Goal: Task Accomplishment & Management: Use online tool/utility

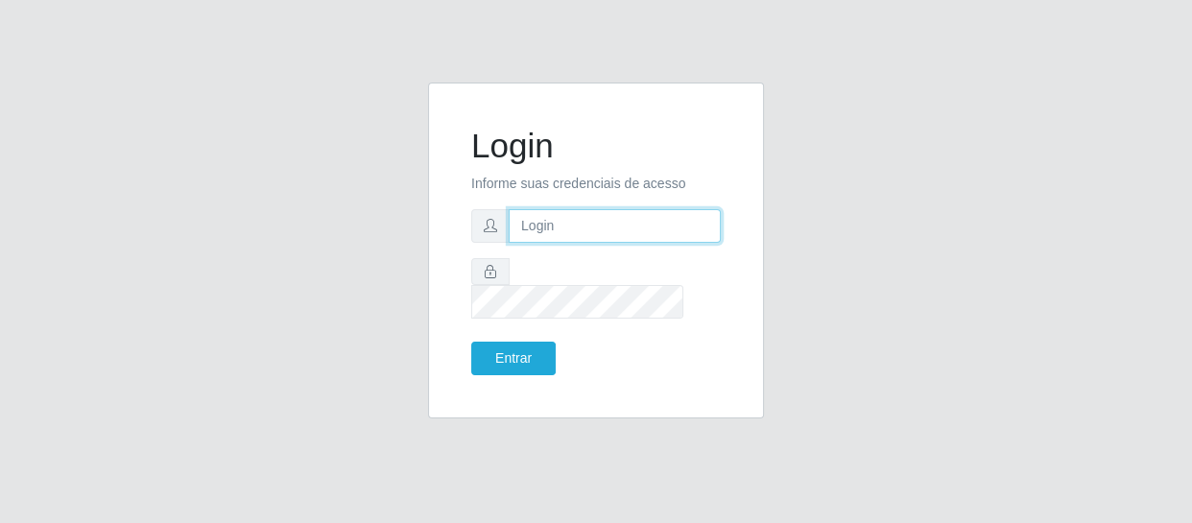
click at [656, 226] on input "text" at bounding box center [615, 226] width 212 height 34
type input "[EMAIL_ADDRESS][DOMAIN_NAME]"
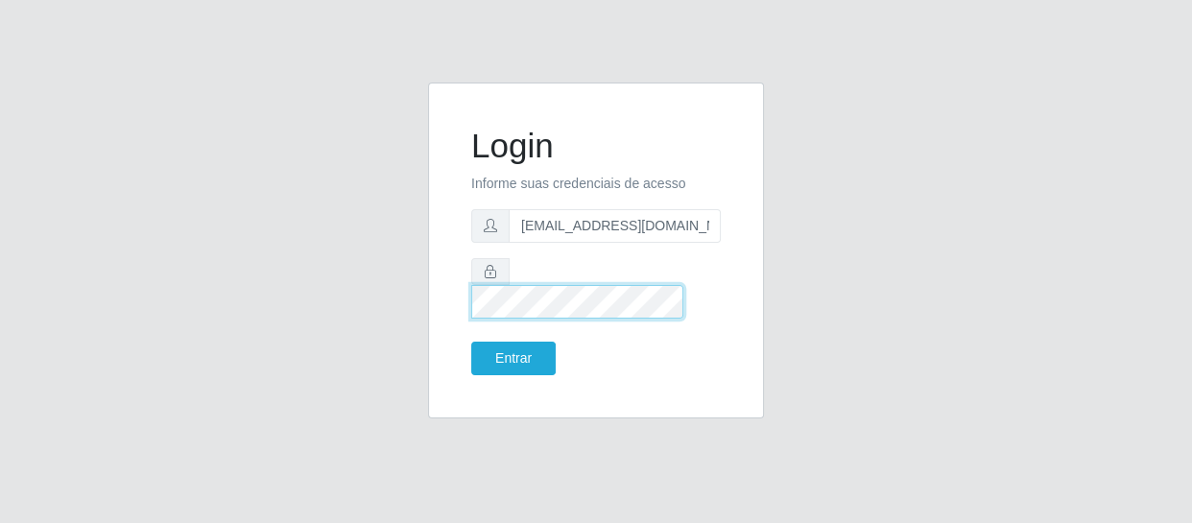
click at [471, 342] on button "Entrar" at bounding box center [513, 359] width 84 height 34
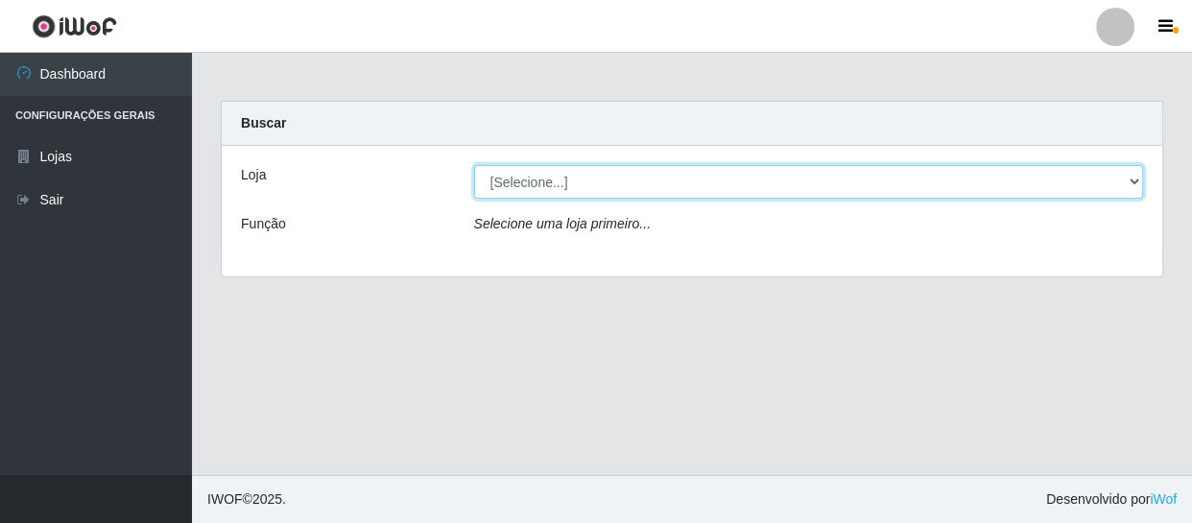
click at [508, 186] on select "[Selecione...] SuperFácil Atacado - São Gonçalo do Amarante" at bounding box center [809, 182] width 670 height 34
select select "408"
click at [474, 165] on select "[Selecione...] SuperFácil Atacado - São Gonçalo do Amarante" at bounding box center [809, 182] width 670 height 34
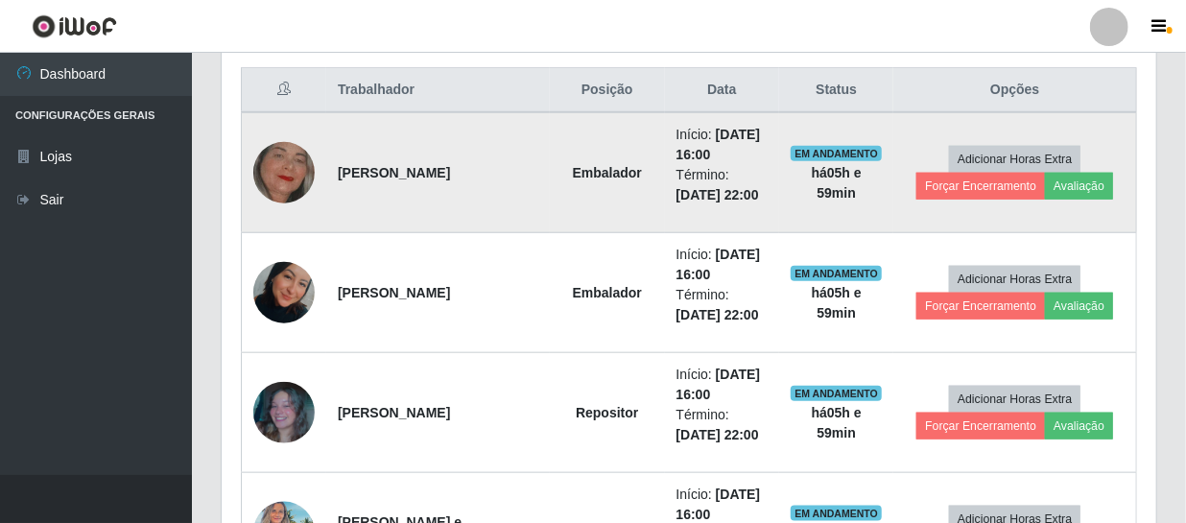
scroll to position [698, 0]
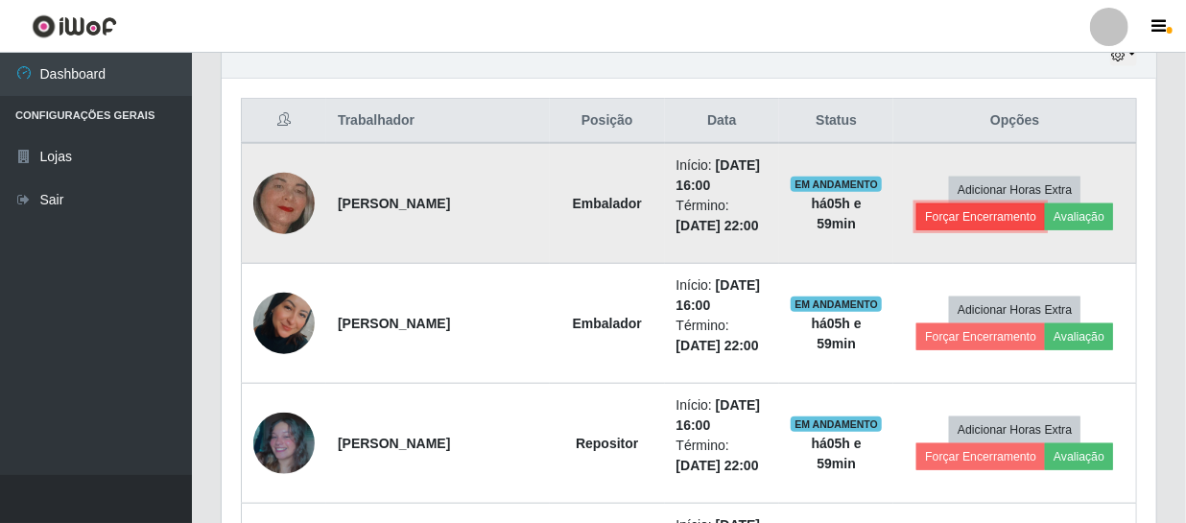
click at [986, 214] on button "Forçar Encerramento" at bounding box center [980, 216] width 129 height 27
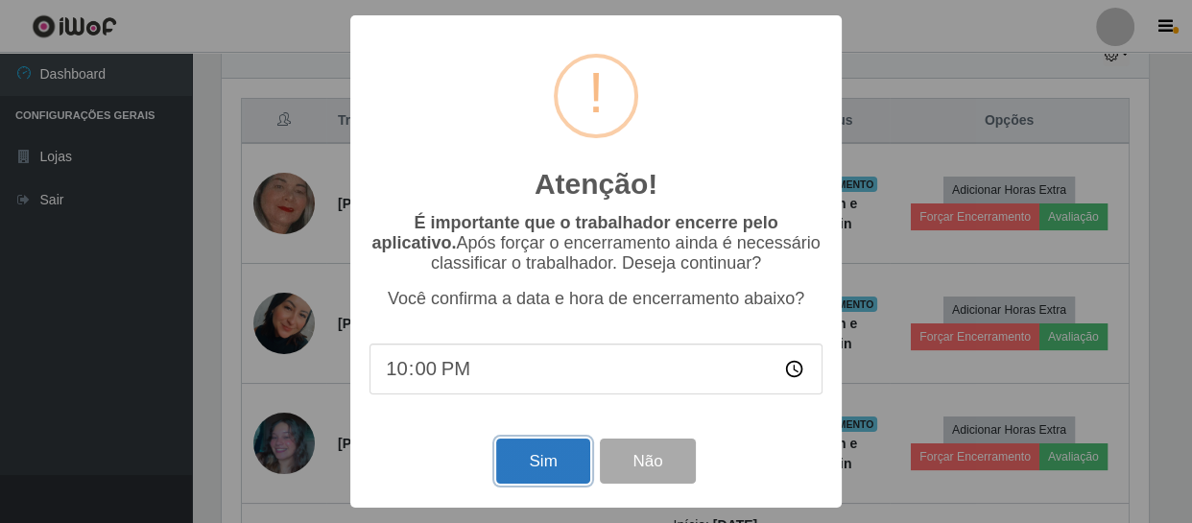
click at [559, 464] on button "Sim" at bounding box center [542, 461] width 93 height 45
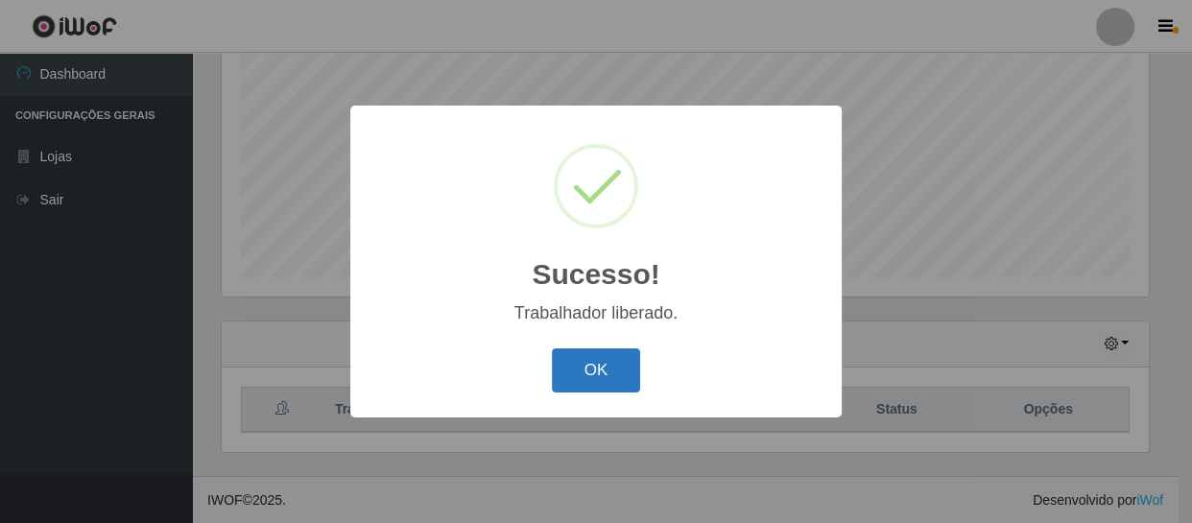
click at [621, 359] on button "OK" at bounding box center [596, 370] width 89 height 45
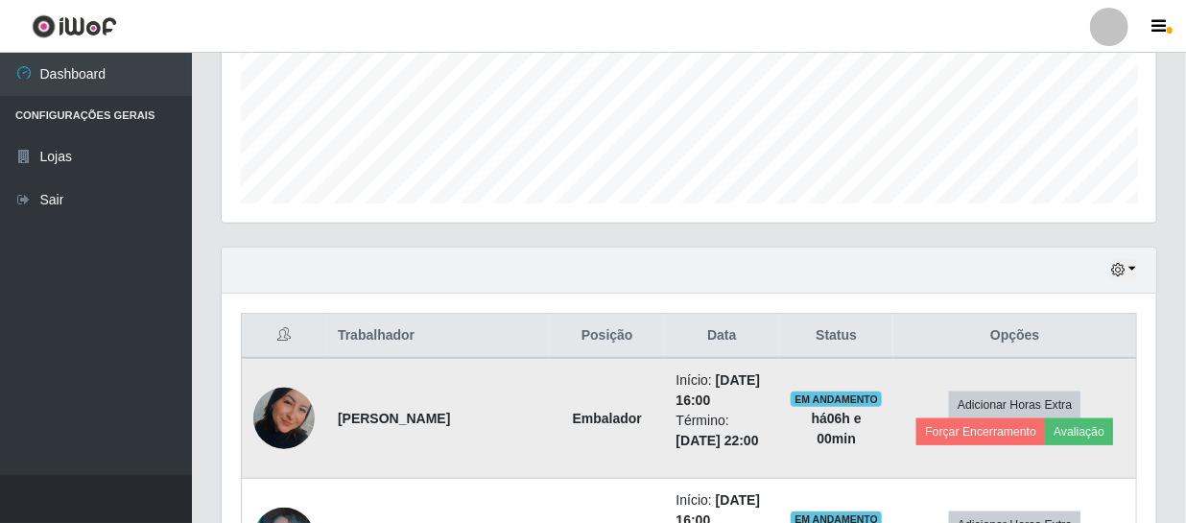
scroll to position [583, 0]
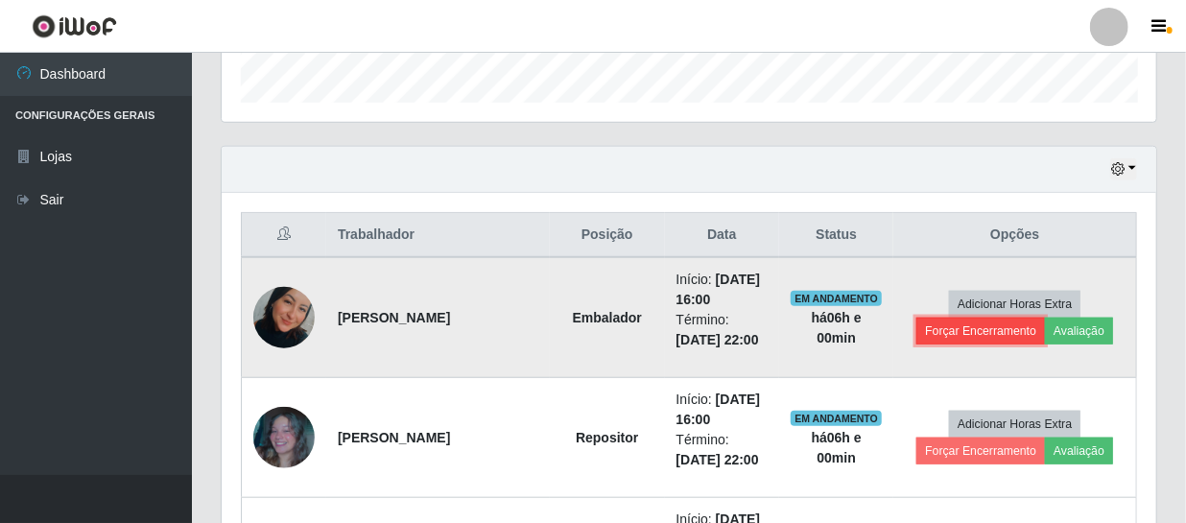
click at [963, 336] on button "Forçar Encerramento" at bounding box center [980, 331] width 129 height 27
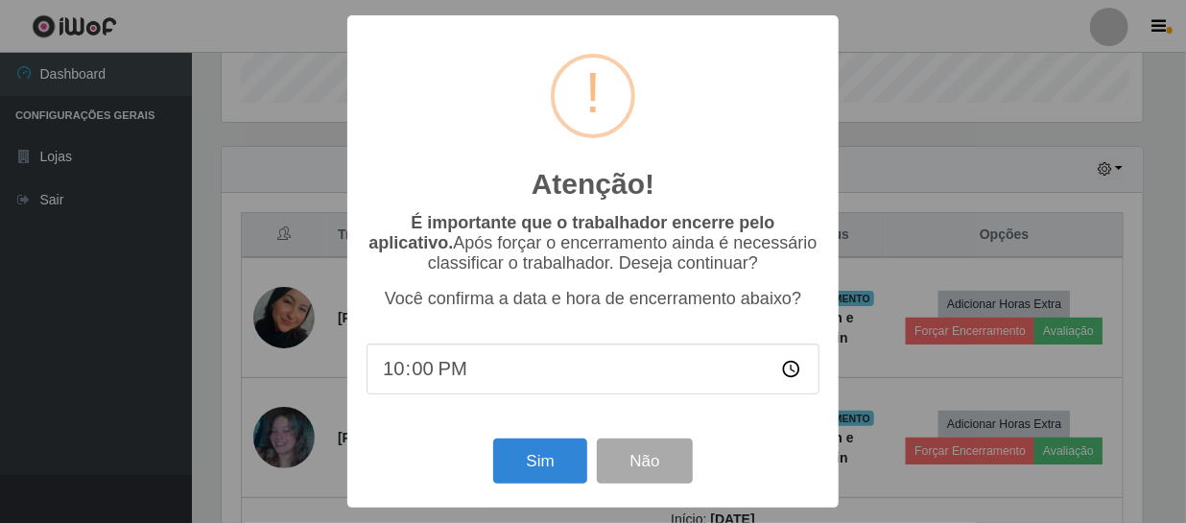
scroll to position [398, 926]
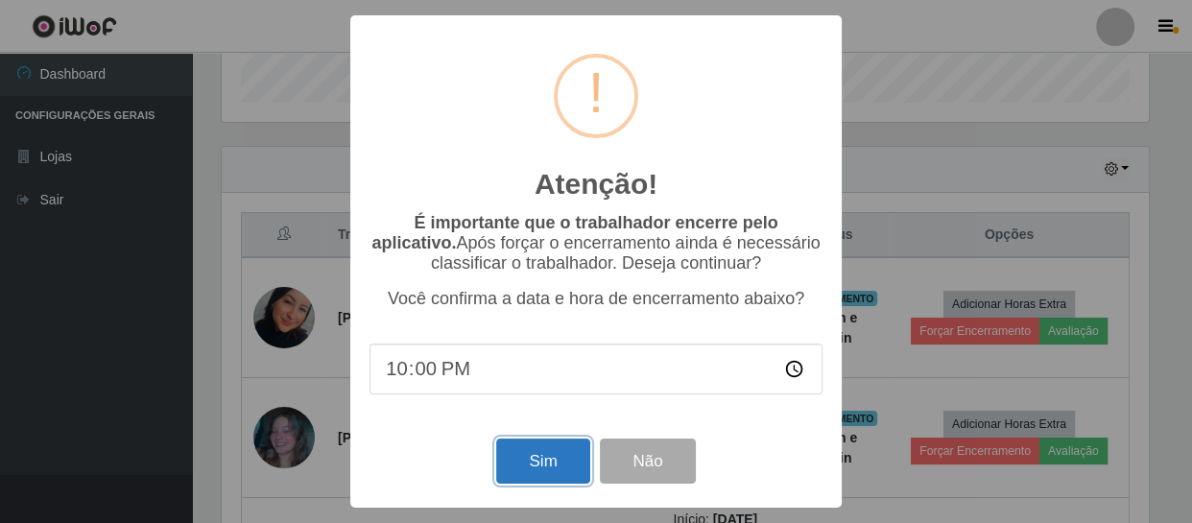
click at [565, 484] on button "Sim" at bounding box center [542, 461] width 93 height 45
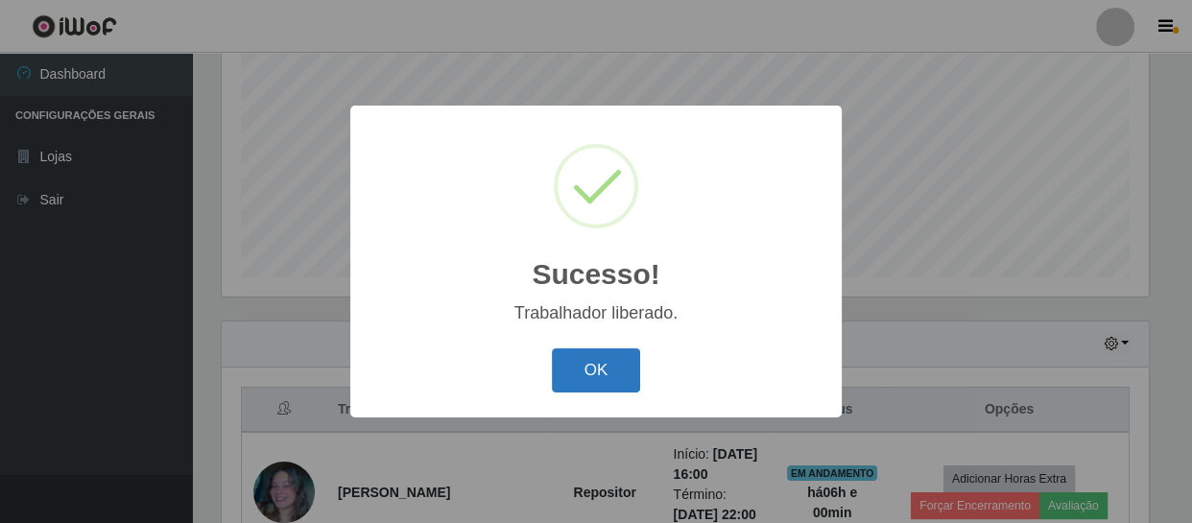
click at [576, 374] on button "OK" at bounding box center [596, 370] width 89 height 45
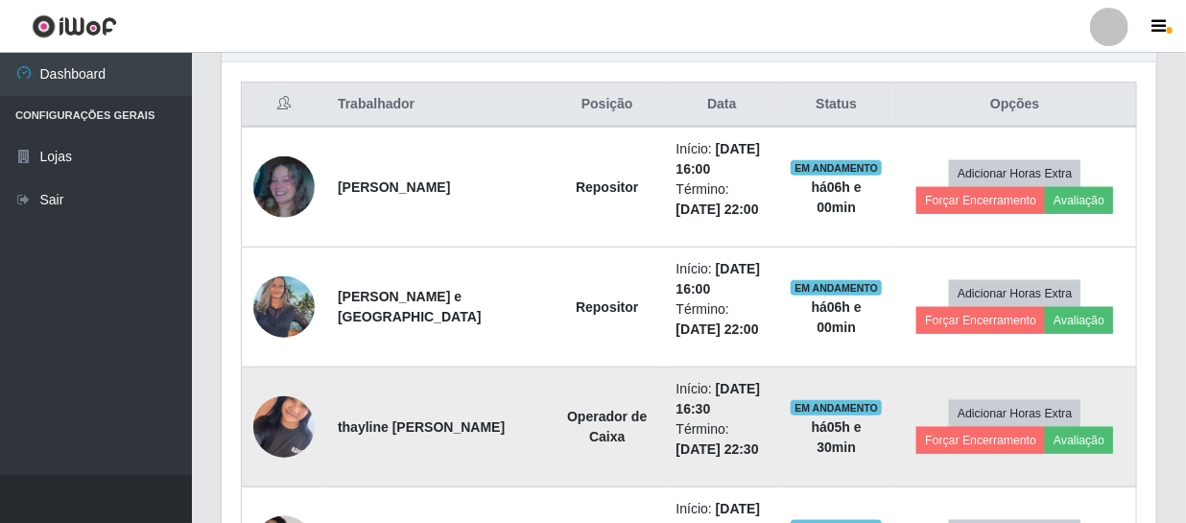
scroll to position [758, 0]
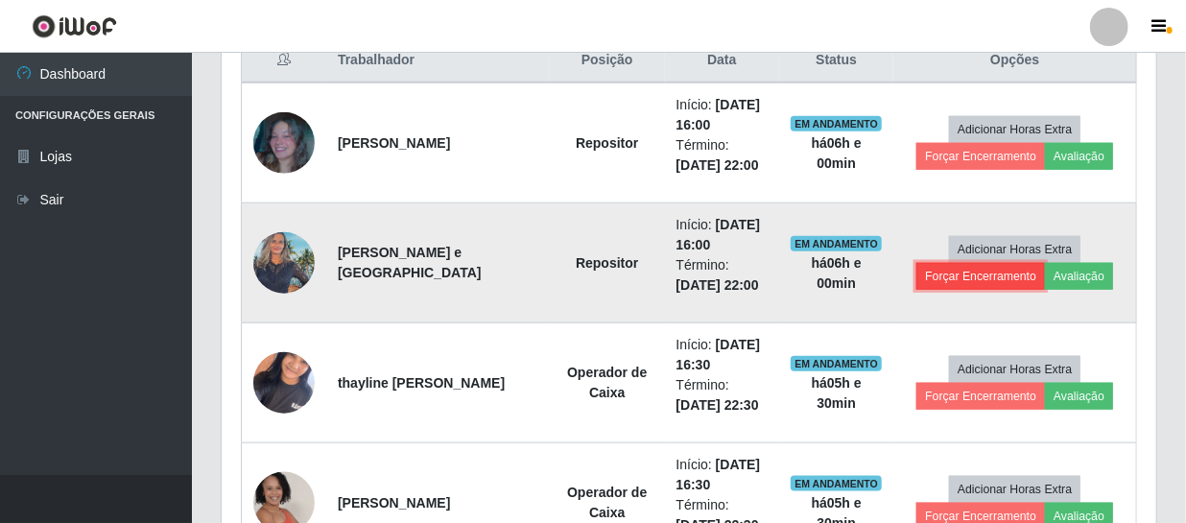
click at [962, 277] on button "Forçar Encerramento" at bounding box center [980, 276] width 129 height 27
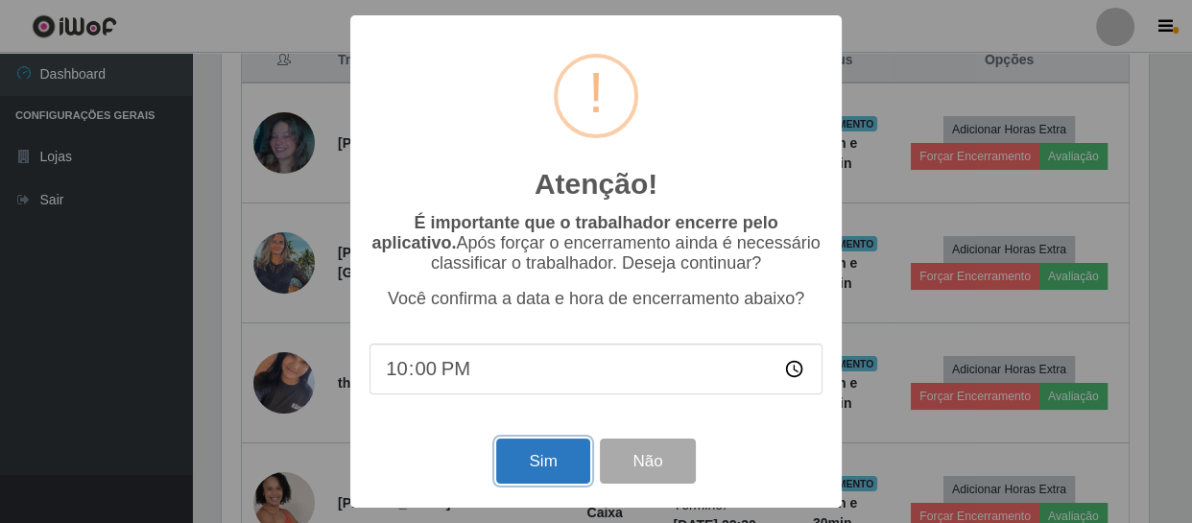
click at [535, 469] on button "Sim" at bounding box center [542, 461] width 93 height 45
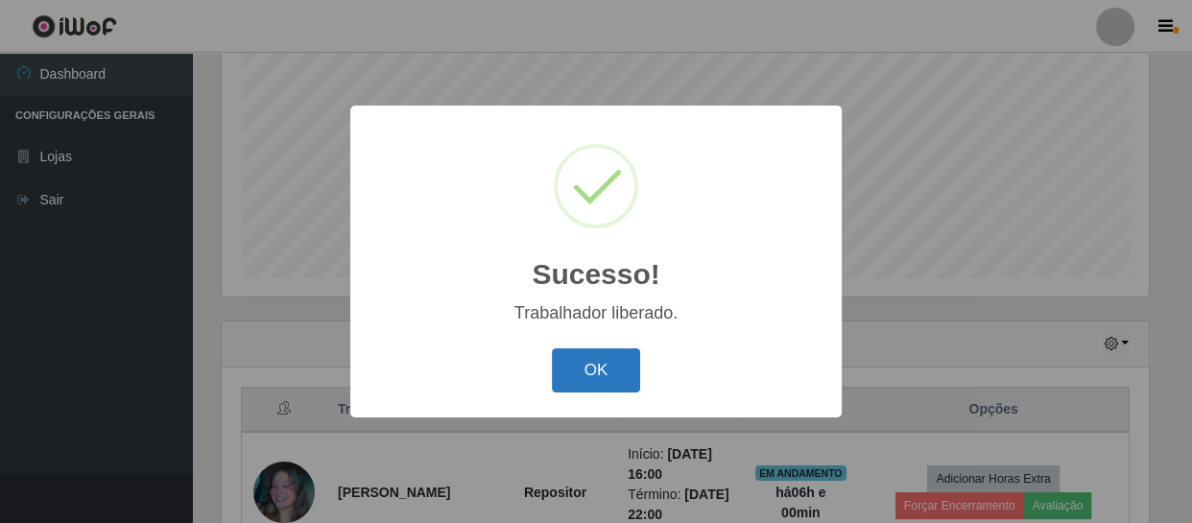
click at [624, 380] on button "OK" at bounding box center [596, 370] width 89 height 45
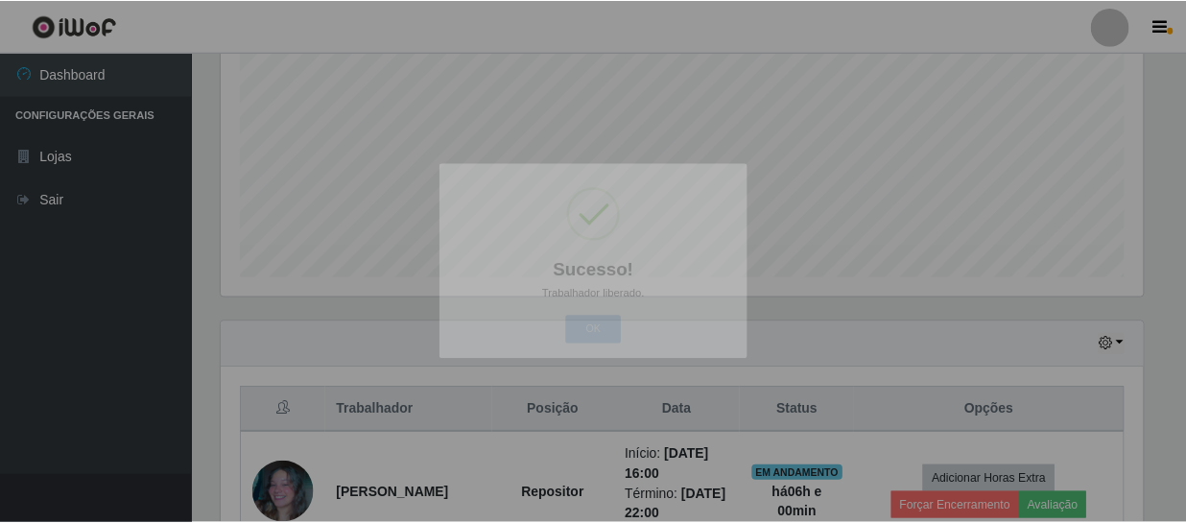
scroll to position [0, 0]
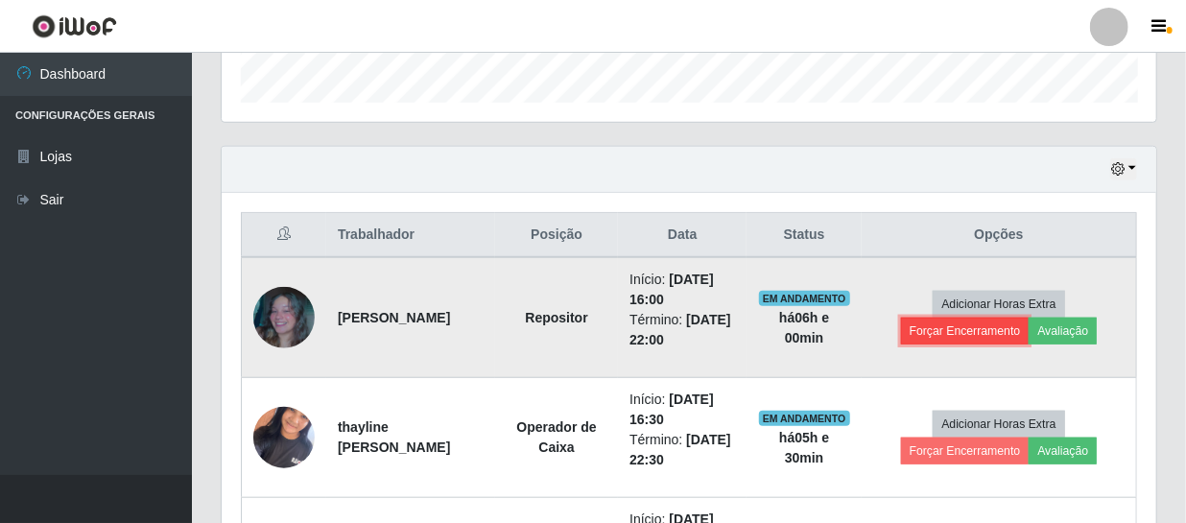
click at [992, 333] on button "Forçar Encerramento" at bounding box center [965, 331] width 129 height 27
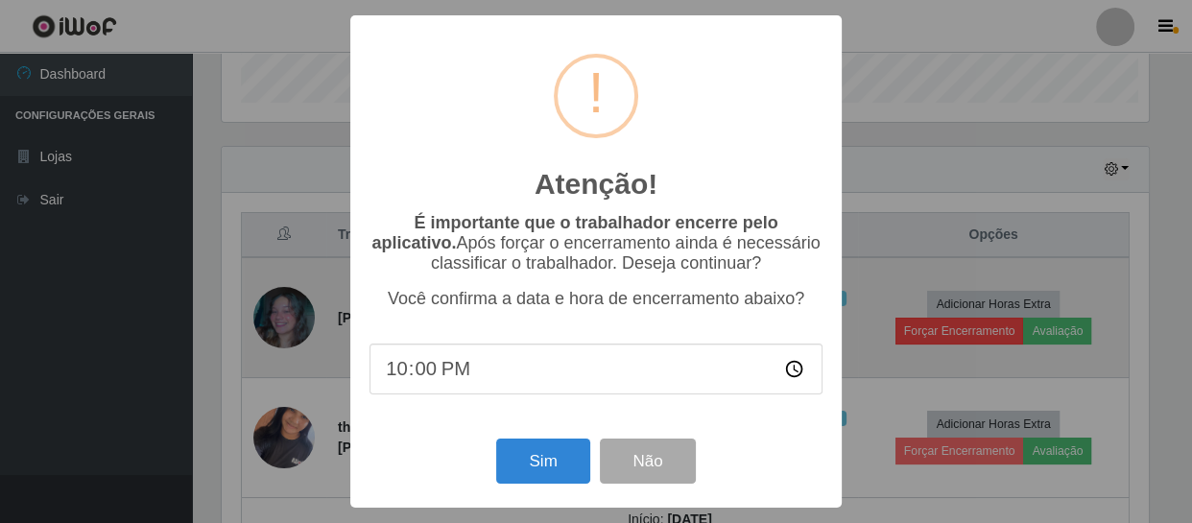
scroll to position [959245, 958715]
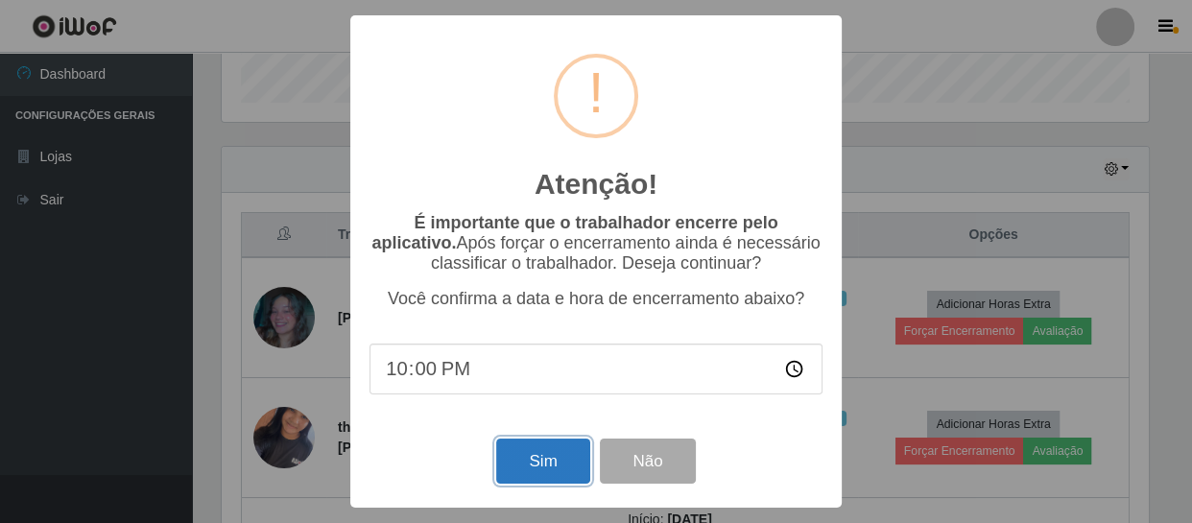
click at [528, 467] on button "Sim" at bounding box center [542, 461] width 93 height 45
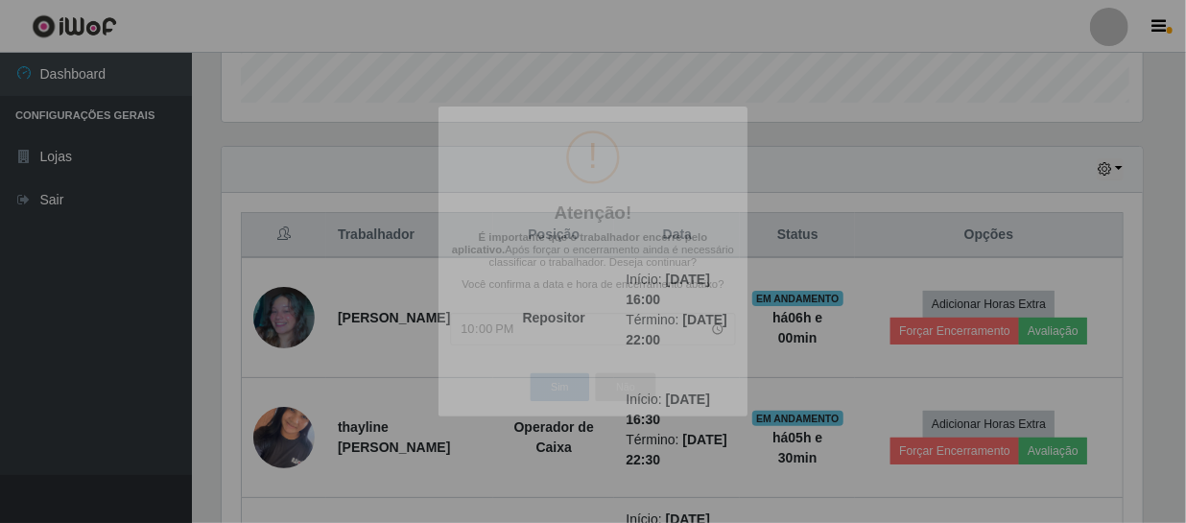
scroll to position [959245, 958707]
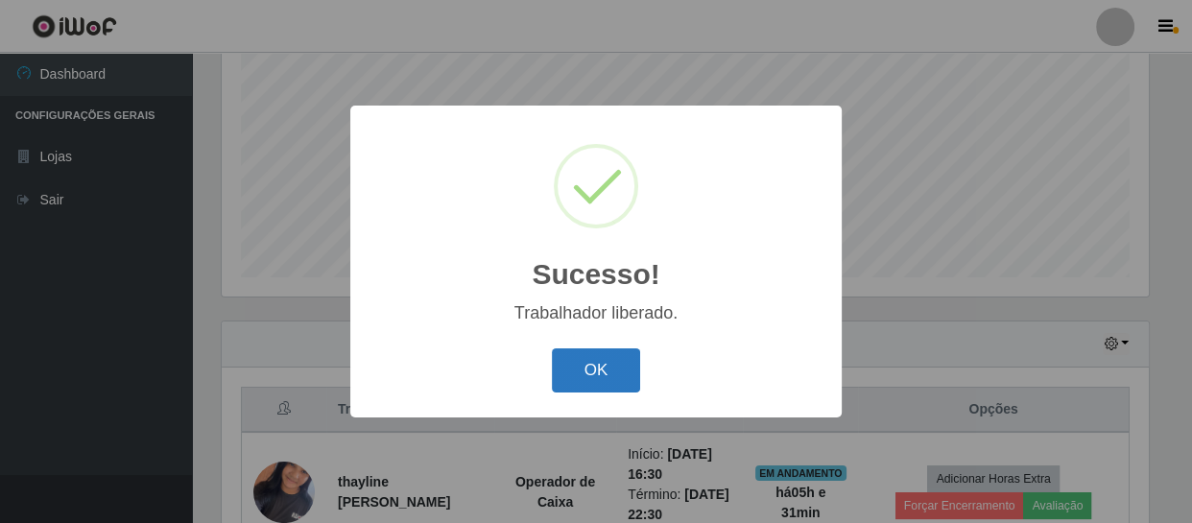
click at [602, 350] on button "OK" at bounding box center [596, 370] width 89 height 45
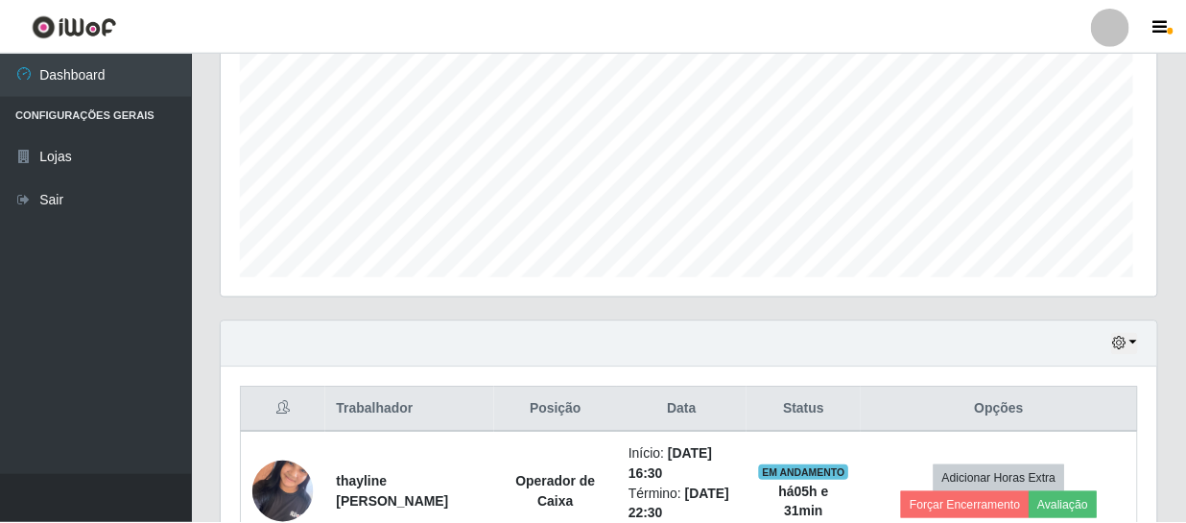
scroll to position [398, 935]
